Goal: Information Seeking & Learning: Understand process/instructions

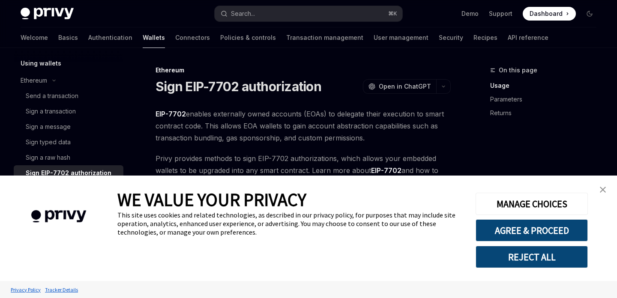
click at [66, 260] on div "Cookie Consent Banner" at bounding box center [58, 228] width 117 height 105
click at [602, 191] on img "close banner" at bounding box center [603, 190] width 6 height 6
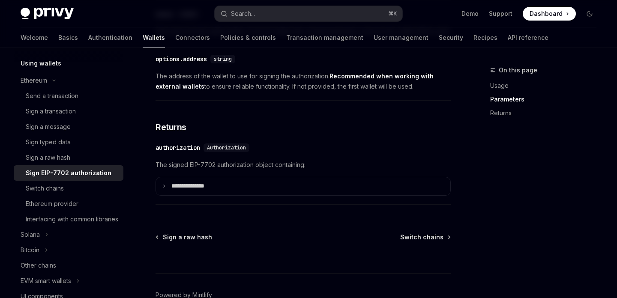
scroll to position [826, 0]
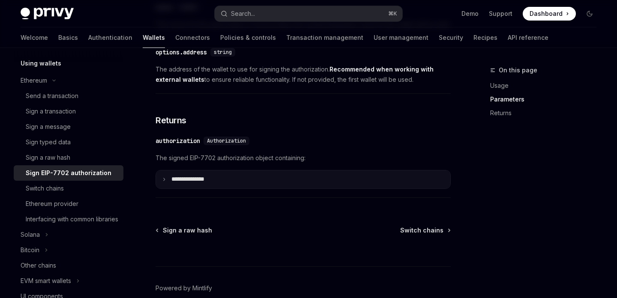
click at [159, 188] on summary "**********" at bounding box center [303, 179] width 294 height 18
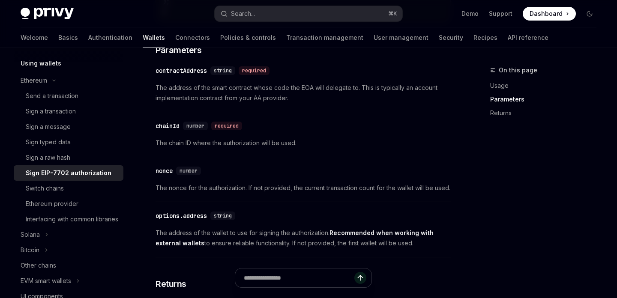
scroll to position [209, 0]
type textarea "*"
